Goal: Check status: Check status

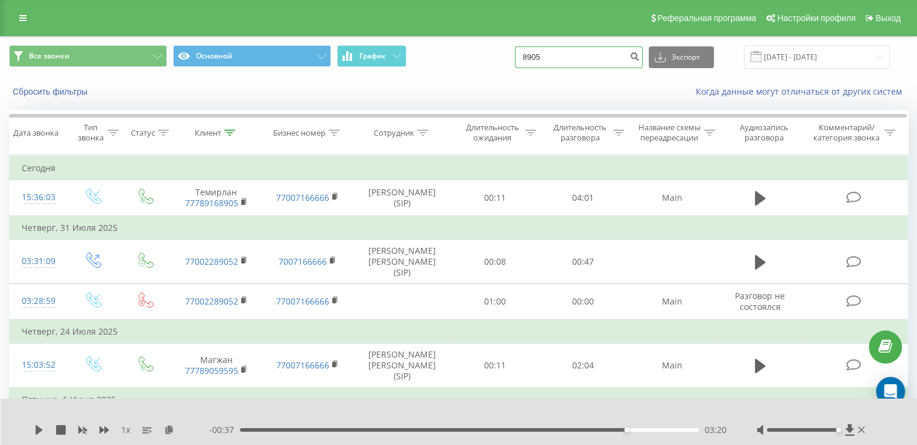
click at [579, 63] on input "8905" at bounding box center [579, 57] width 128 height 22
type input "8"
click at [30, 24] on link at bounding box center [23, 18] width 22 height 17
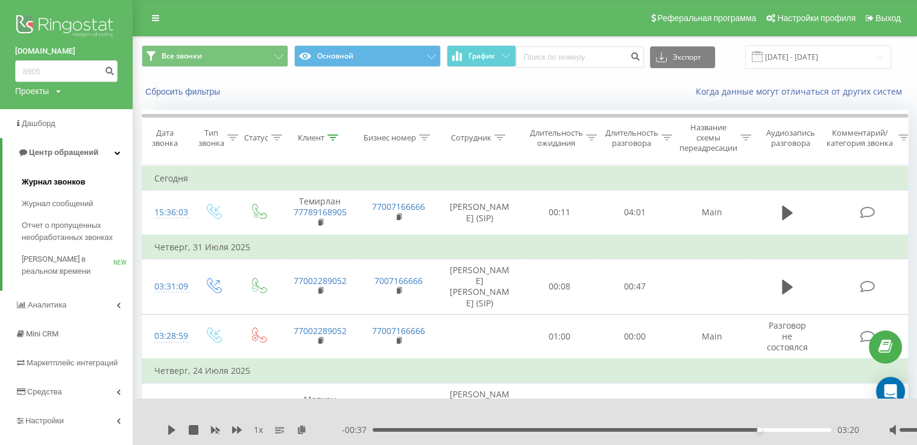
click at [75, 183] on span "Журнал звонков" at bounding box center [53, 182] width 63 height 12
click at [92, 200] on span "Журнал сообщений" at bounding box center [60, 204] width 76 height 12
click at [95, 212] on link "Журнал сообщений" at bounding box center [77, 204] width 111 height 22
drag, startPoint x: 647, startPoint y: 84, endPoint x: 615, endPoint y: 93, distance: 33.1
click at [647, 84] on div "Сбросить фильтры Когда данные могут отличаться от других систем" at bounding box center [524, 91] width 783 height 29
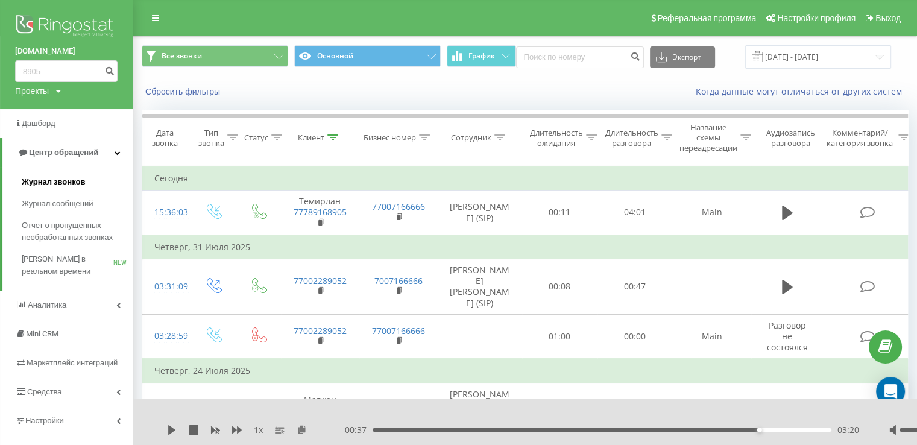
click at [76, 185] on span "Журнал звонков" at bounding box center [53, 182] width 63 height 12
click at [117, 157] on link "Центр обращений" at bounding box center [67, 152] width 130 height 29
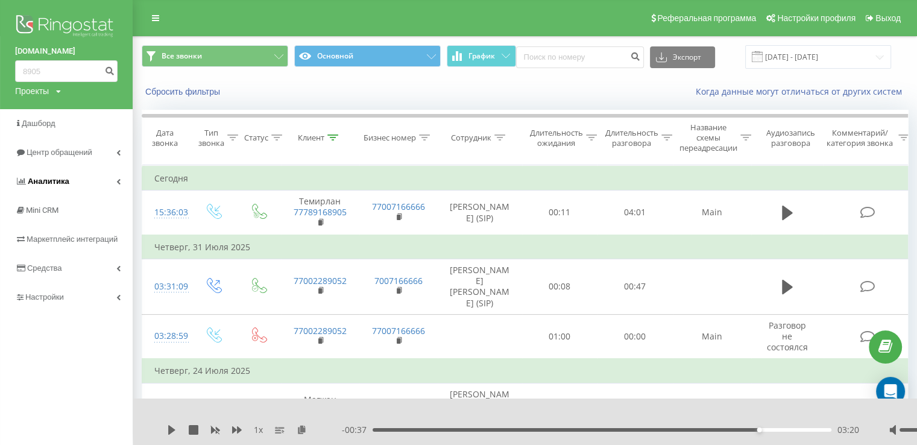
click at [112, 180] on link "Аналитика" at bounding box center [66, 181] width 133 height 29
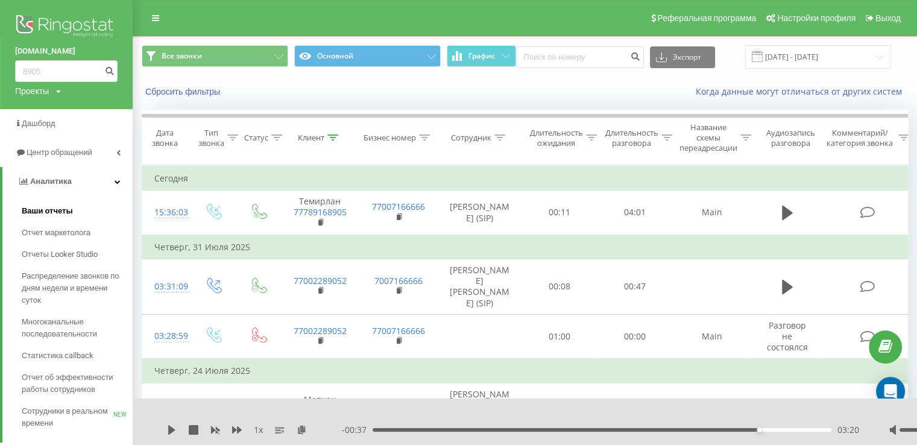
click at [97, 212] on link "Ваши отчеты" at bounding box center [77, 211] width 111 height 22
click at [80, 72] on input "8905" at bounding box center [66, 71] width 103 height 22
type input "8"
click at [99, 153] on link "Центр обращений" at bounding box center [66, 152] width 133 height 29
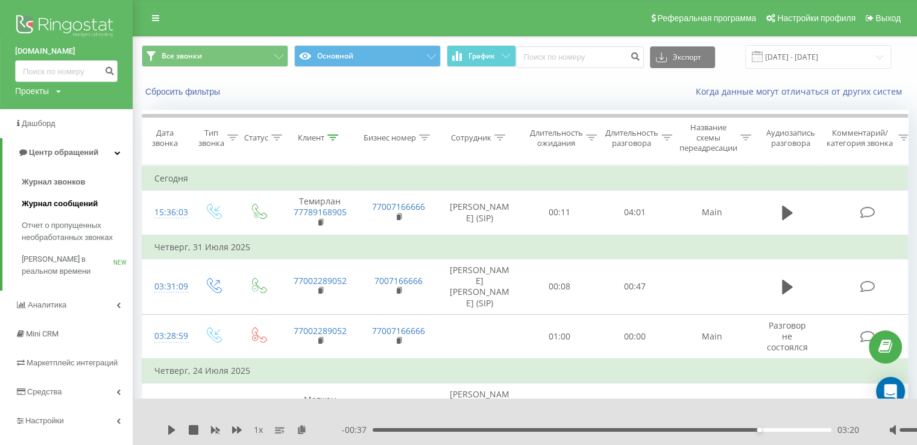
click at [96, 199] on link "Журнал сообщений" at bounding box center [77, 204] width 111 height 22
click at [92, 202] on span "Журнал сообщений" at bounding box center [60, 204] width 76 height 12
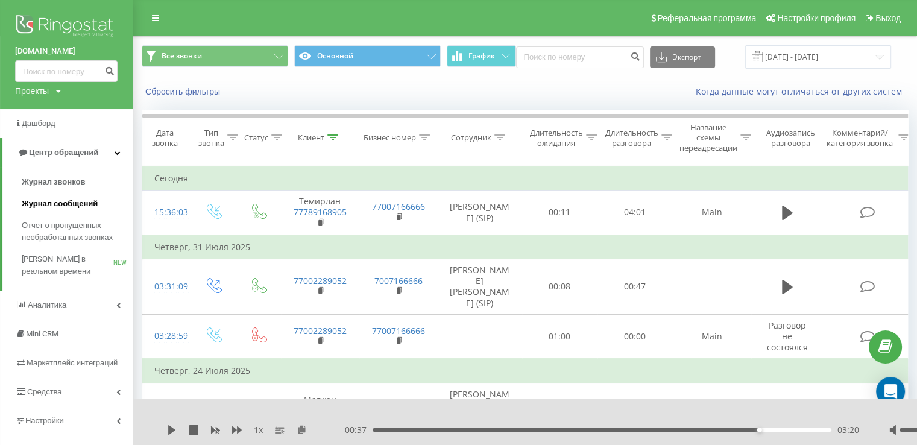
click at [92, 202] on span "Журнал сообщений" at bounding box center [60, 204] width 76 height 12
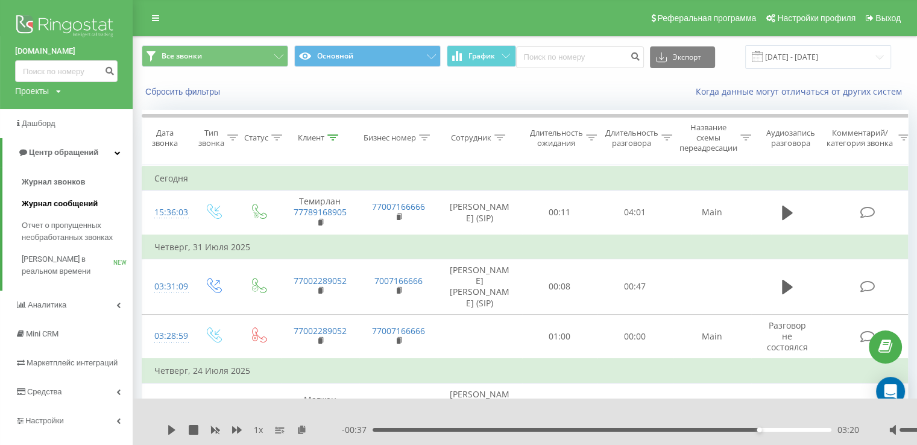
click at [92, 202] on span "Журнал сообщений" at bounding box center [60, 204] width 76 height 12
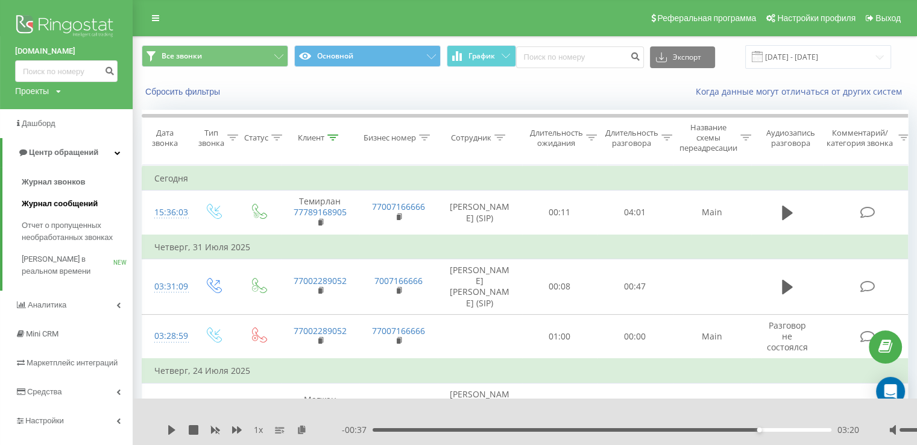
click at [92, 203] on span "Журнал сообщений" at bounding box center [60, 204] width 76 height 12
click at [92, 200] on span "Журнал сообщений" at bounding box center [60, 204] width 76 height 12
click at [90, 196] on link "Журнал сообщений" at bounding box center [77, 204] width 111 height 22
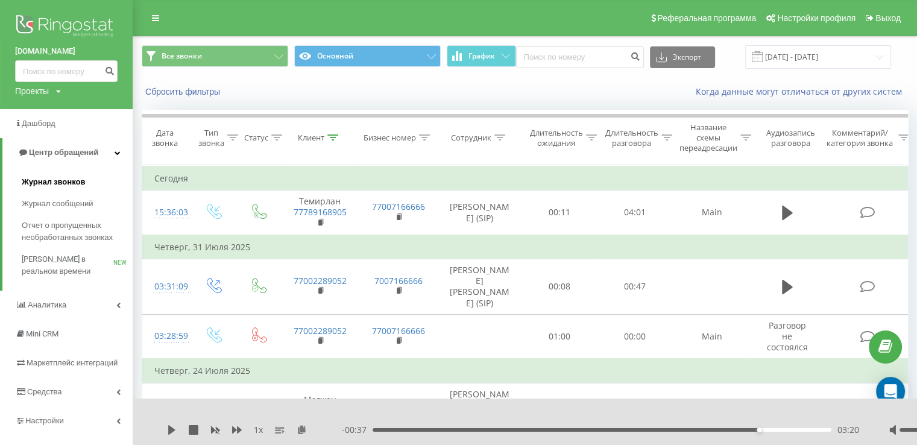
click at [89, 193] on link "Журнал сообщений" at bounding box center [77, 204] width 111 height 22
click at [89, 192] on link "Журнал звонков" at bounding box center [77, 182] width 111 height 22
click at [99, 151] on link "Центр обращений" at bounding box center [67, 152] width 130 height 29
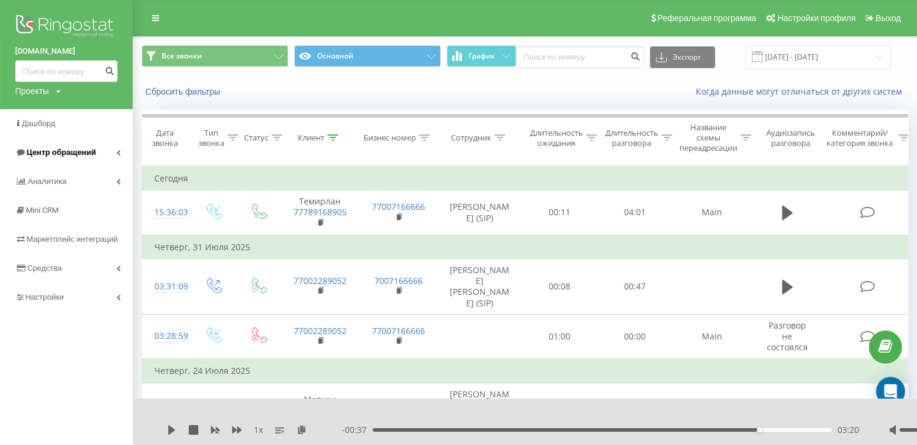
click at [112, 150] on link "Центр обращений" at bounding box center [66, 152] width 133 height 29
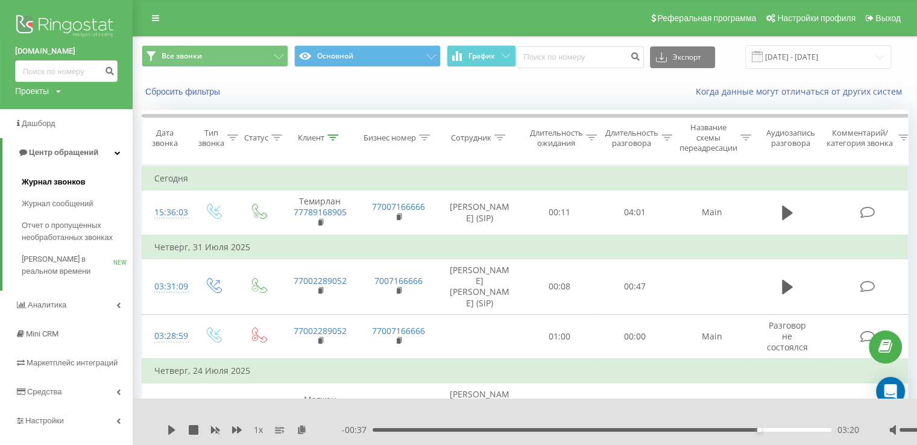
click at [99, 175] on link "Журнал звонков" at bounding box center [77, 182] width 111 height 22
click at [335, 49] on button "Основной" at bounding box center [367, 56] width 147 height 22
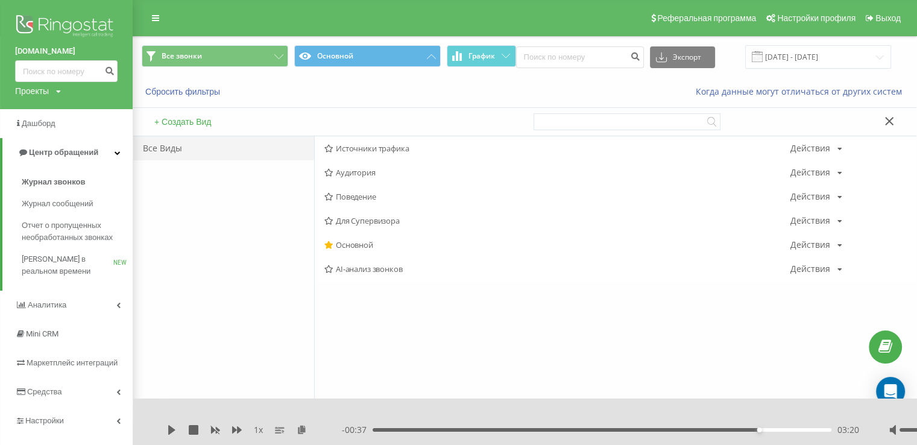
click at [166, 17] on div "Реферальная программа Настройки профиля Выход" at bounding box center [458, 18] width 917 height 36
click at [367, 169] on span "Аудитория" at bounding box center [557, 172] width 466 height 8
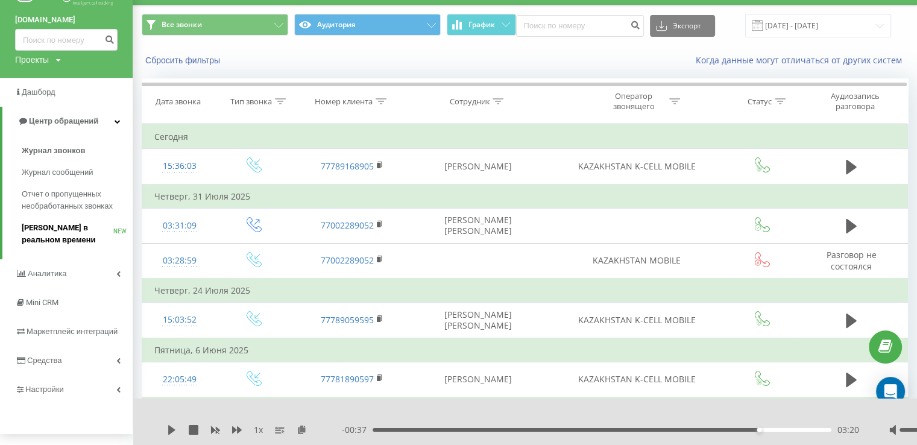
scroll to position [12, 0]
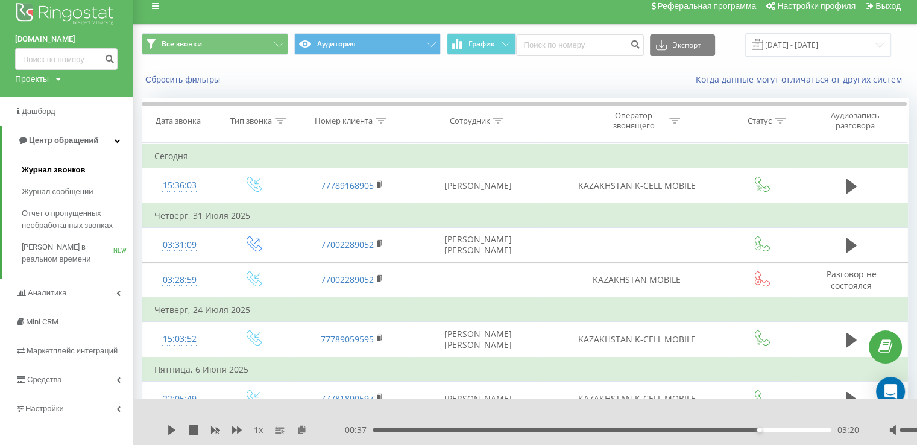
click at [97, 174] on link "Журнал звонков" at bounding box center [77, 170] width 111 height 22
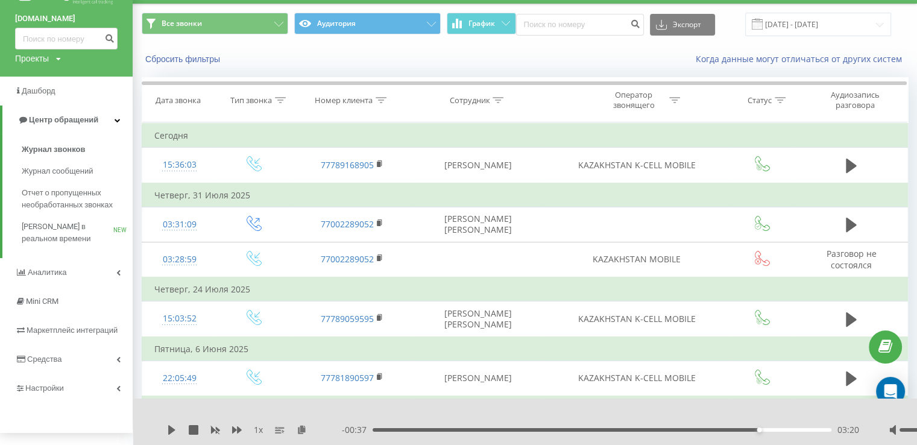
scroll to position [0, 0]
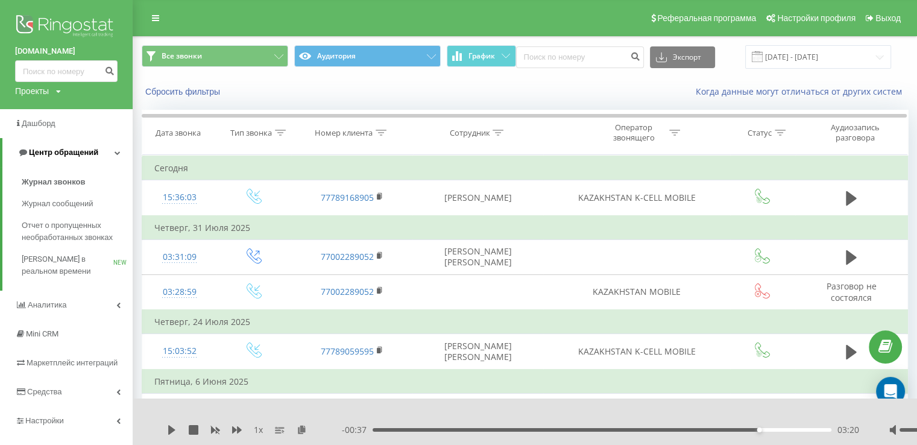
click at [112, 150] on link "Центр обращений" at bounding box center [67, 152] width 130 height 29
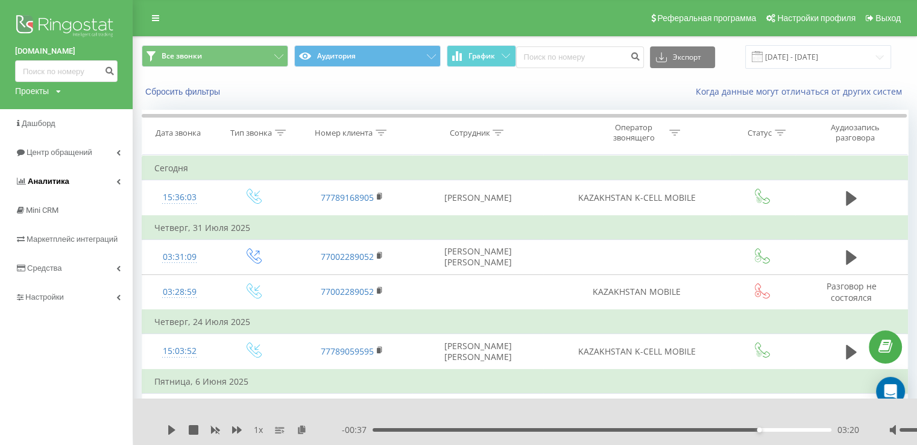
click at [92, 176] on link "Аналитика" at bounding box center [66, 181] width 133 height 29
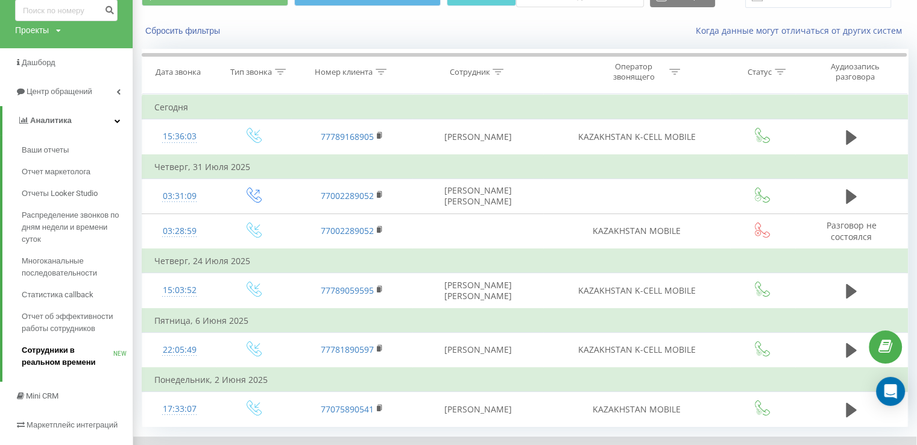
scroll to position [121, 0]
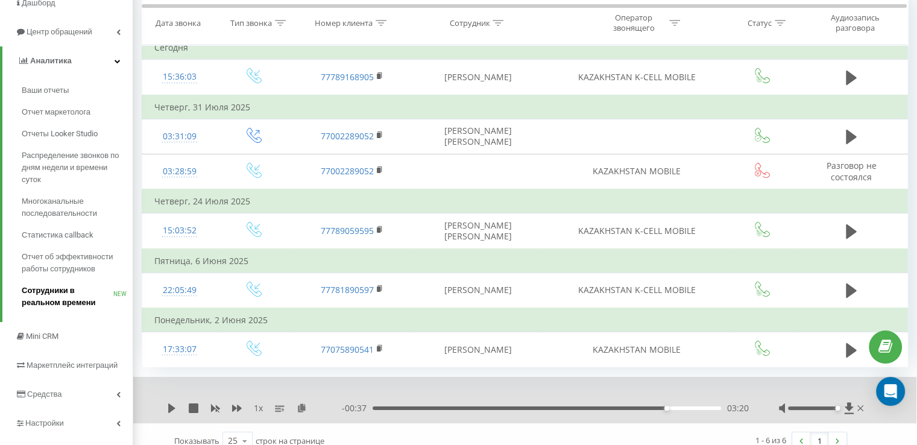
click at [80, 284] on link "Сотрудники в реальном времени NEW" at bounding box center [77, 297] width 111 height 34
